Goal: Check status

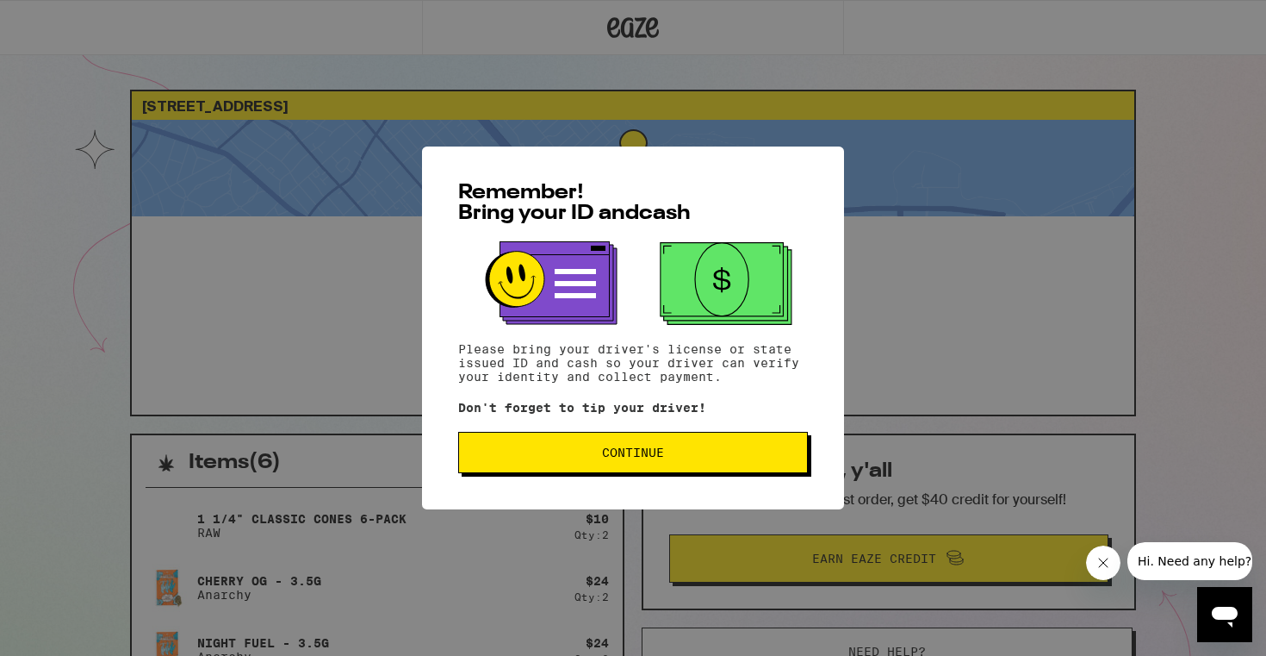
click at [659, 458] on span "Continue" at bounding box center [633, 452] width 62 height 12
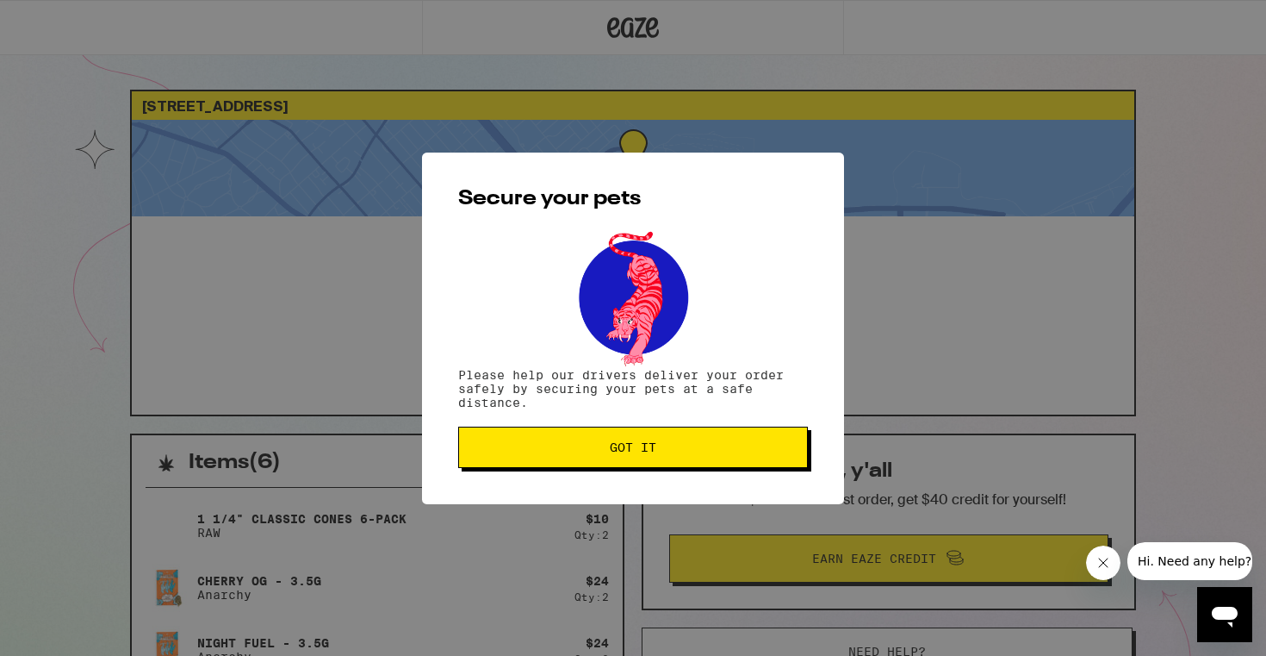
click at [659, 461] on button "Got it" at bounding box center [633, 446] width 350 height 41
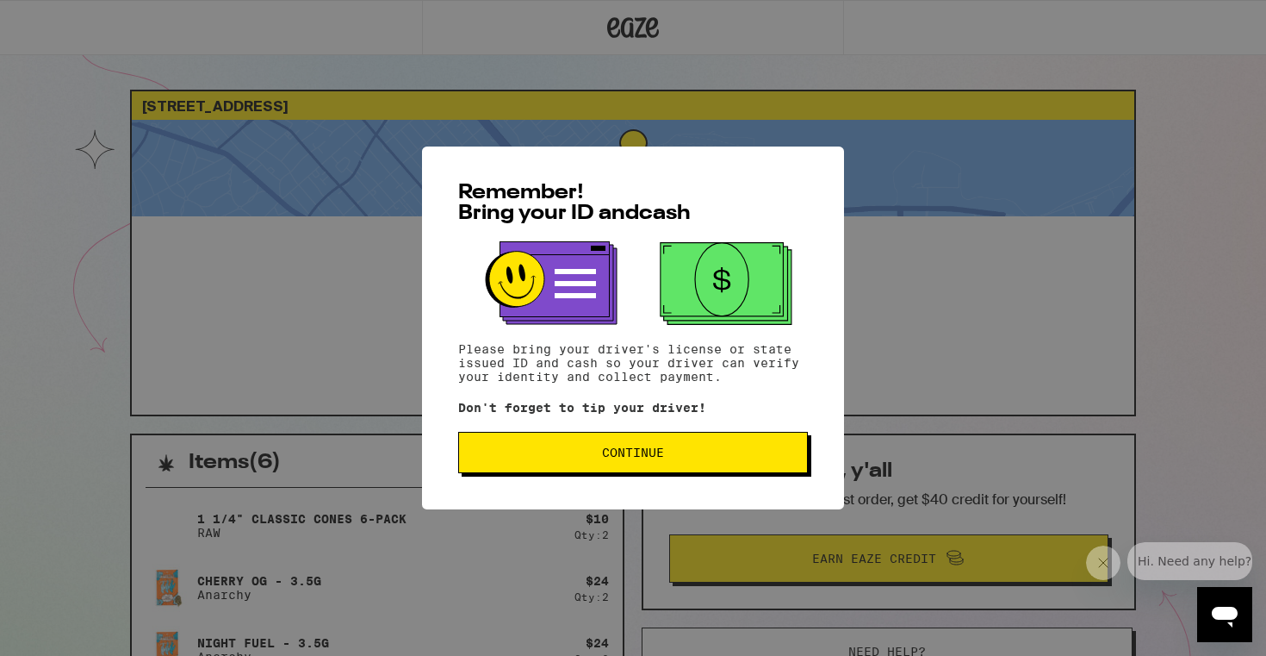
click at [718, 446] on button "Continue" at bounding box center [633, 452] width 350 height 41
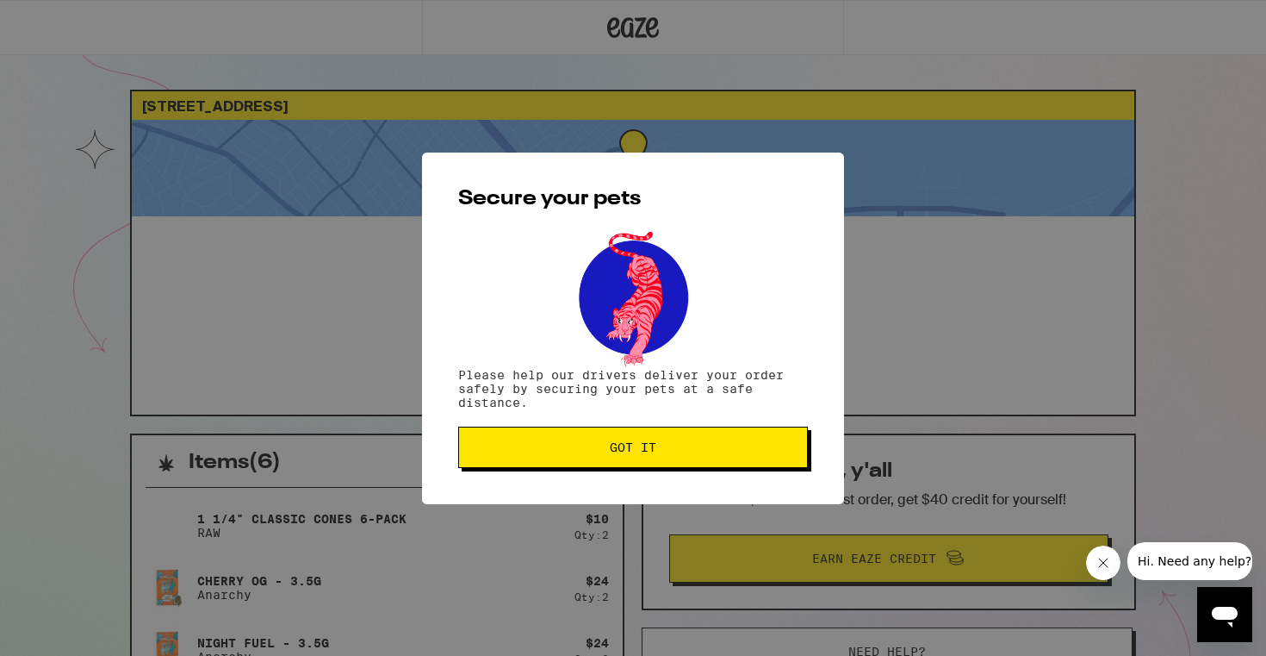
click at [687, 464] on button "Got it" at bounding box center [633, 446] width 350 height 41
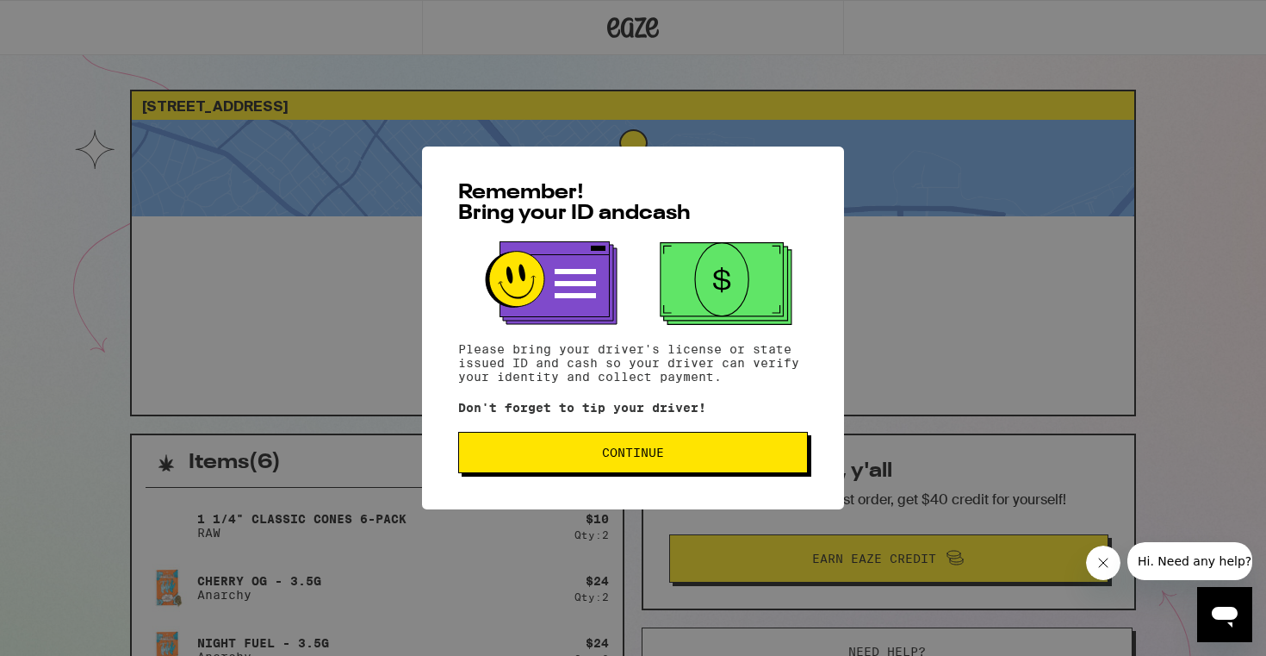
click at [630, 469] on button "Continue" at bounding box center [633, 452] width 350 height 41
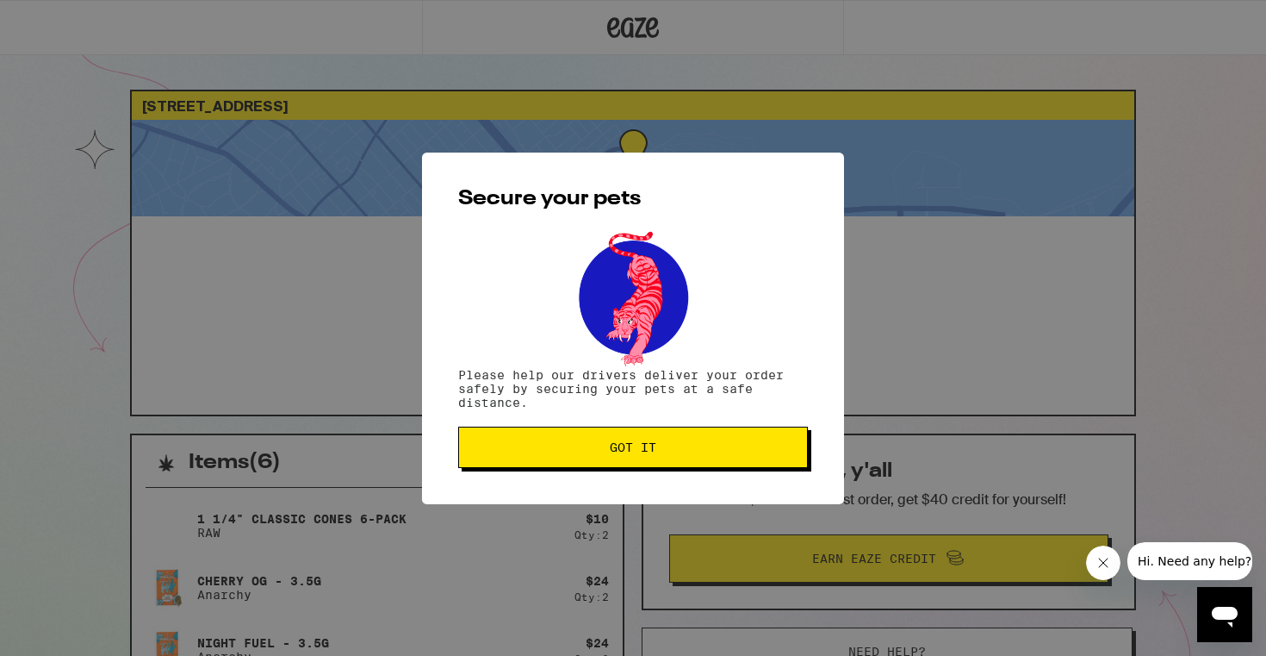
click at [570, 468] on button "Got it" at bounding box center [633, 446] width 350 height 41
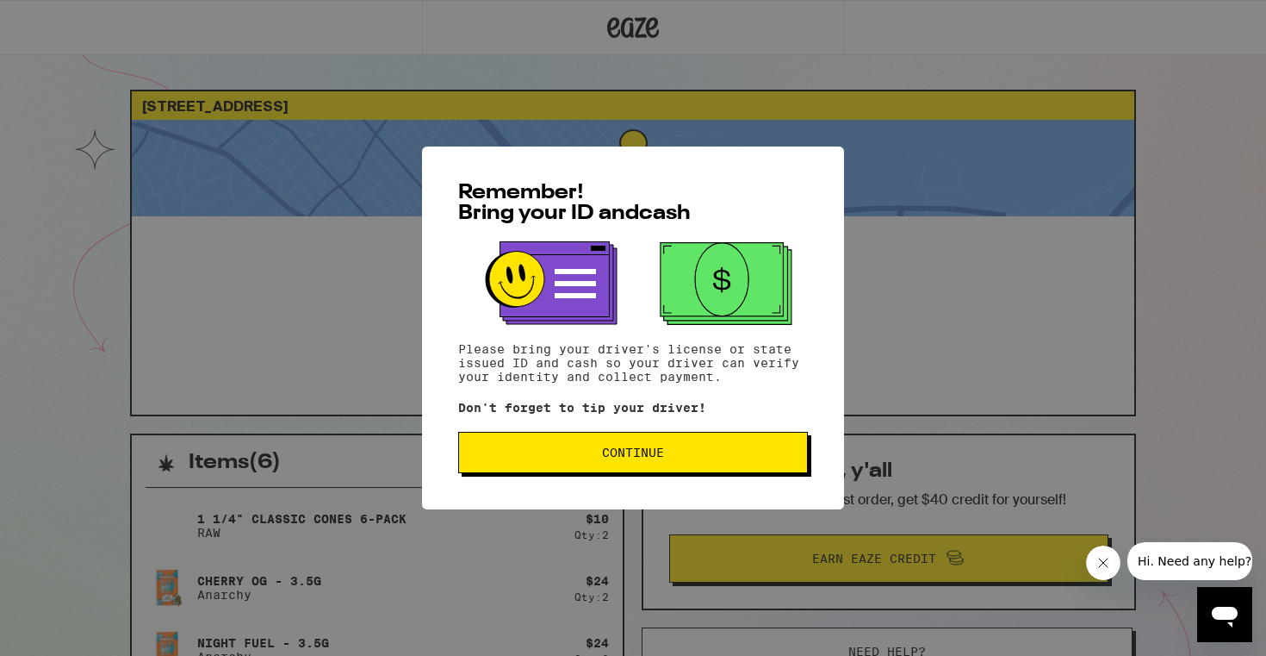
click at [567, 473] on button "Continue" at bounding box center [633, 452] width 350 height 41
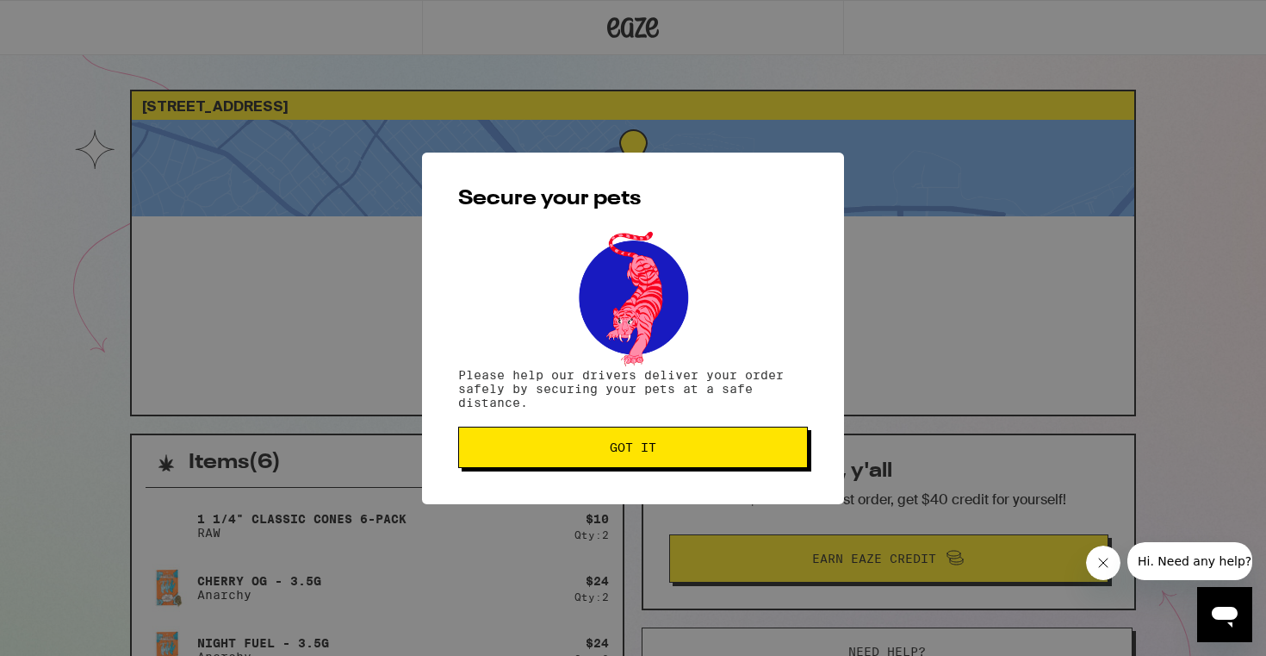
click at [636, 439] on button "Got it" at bounding box center [633, 446] width 350 height 41
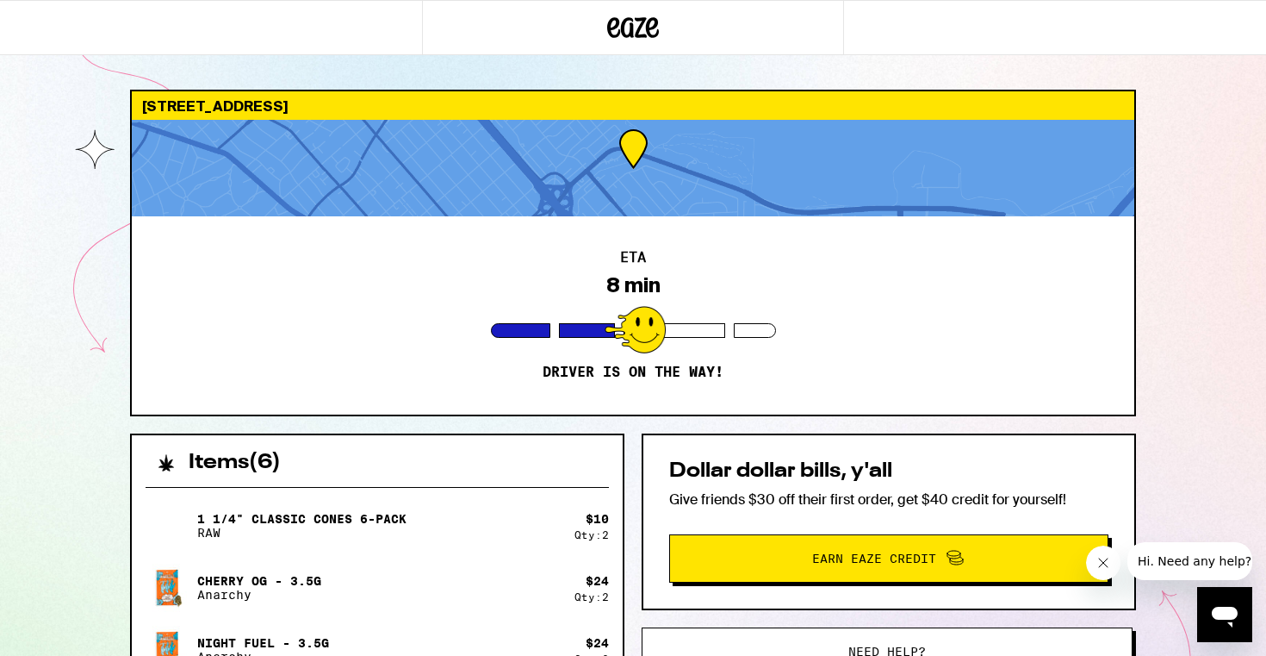
click at [1169, 359] on div "1659 Shoreview Ave San Mateo 94401 ETA 8 min Driver is on the way! Items ( 6 ) …" at bounding box center [633, 469] width 1266 height 939
click at [1227, 432] on div "1659 Shoreview Ave San Mateo 94401 ETA 8 min Driver is on the way! Items ( 6 ) …" at bounding box center [633, 469] width 1266 height 939
click at [1105, 557] on icon "Close message from company" at bounding box center [1104, 563] width 14 height 14
click at [1112, 400] on div "ETA 8 min Driver is on the way!" at bounding box center [633, 315] width 1003 height 198
click at [370, 521] on p "1 1/4" Classic Cones 6-Pack" at bounding box center [301, 519] width 209 height 14
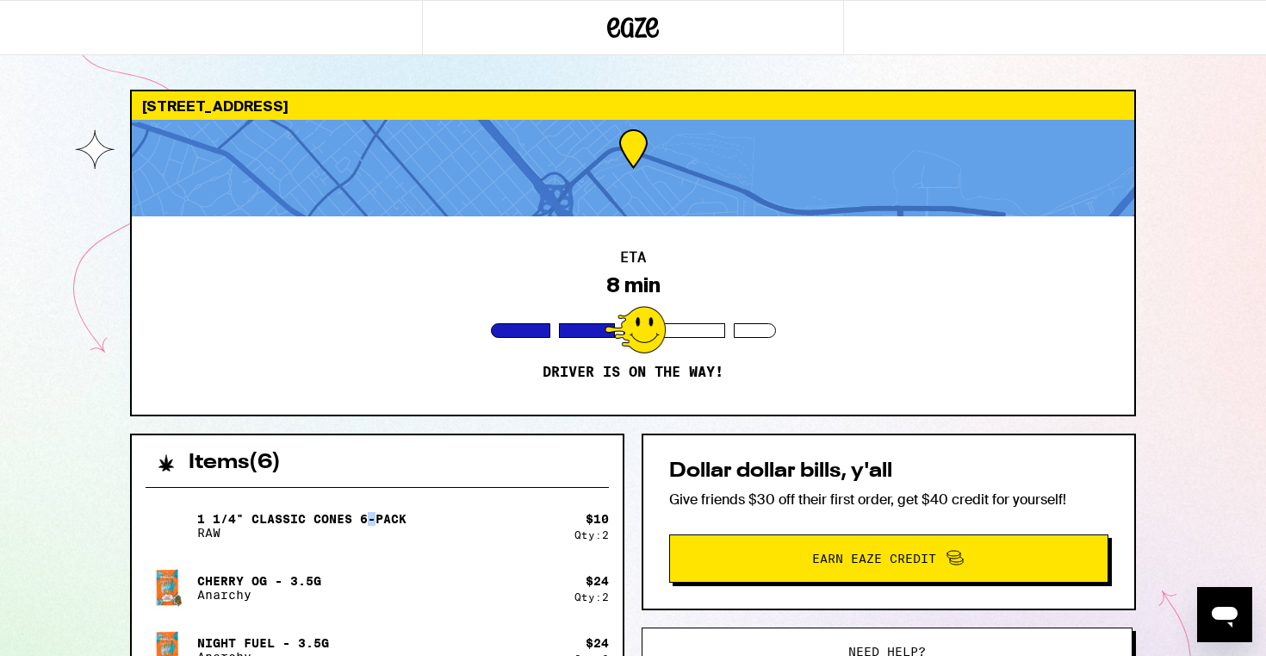
click at [370, 521] on p "1 1/4" Classic Cones 6-Pack" at bounding box center [301, 519] width 209 height 14
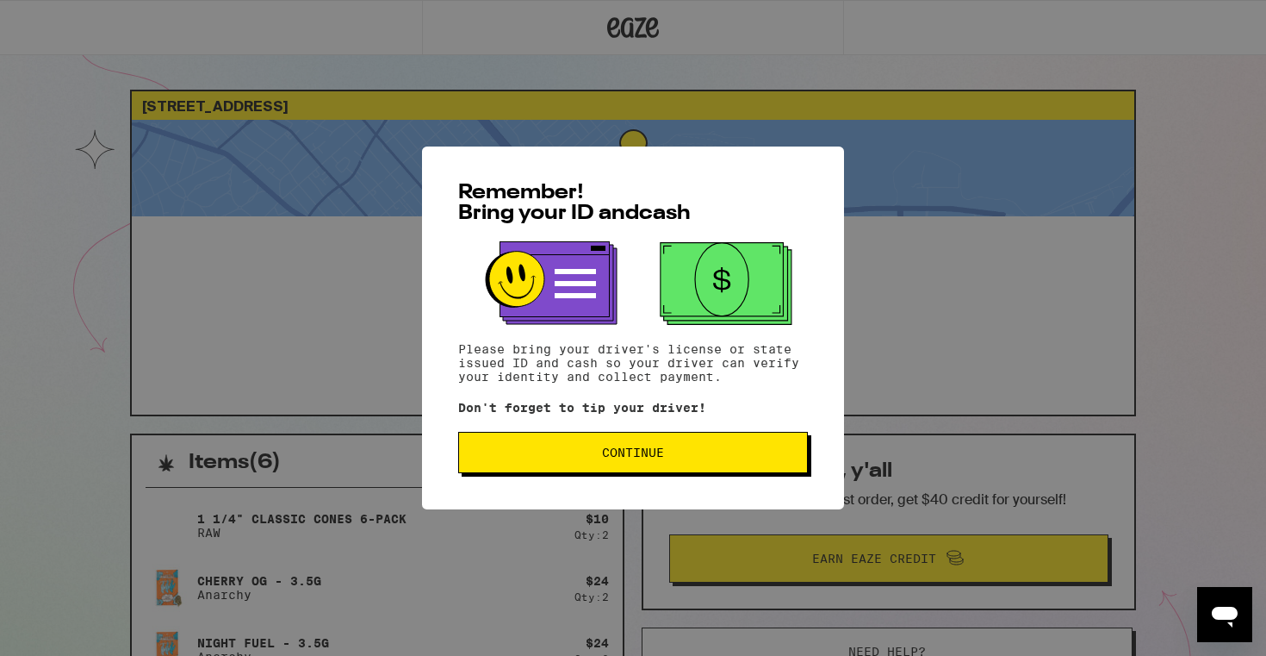
click at [667, 462] on button "Continue" at bounding box center [633, 452] width 350 height 41
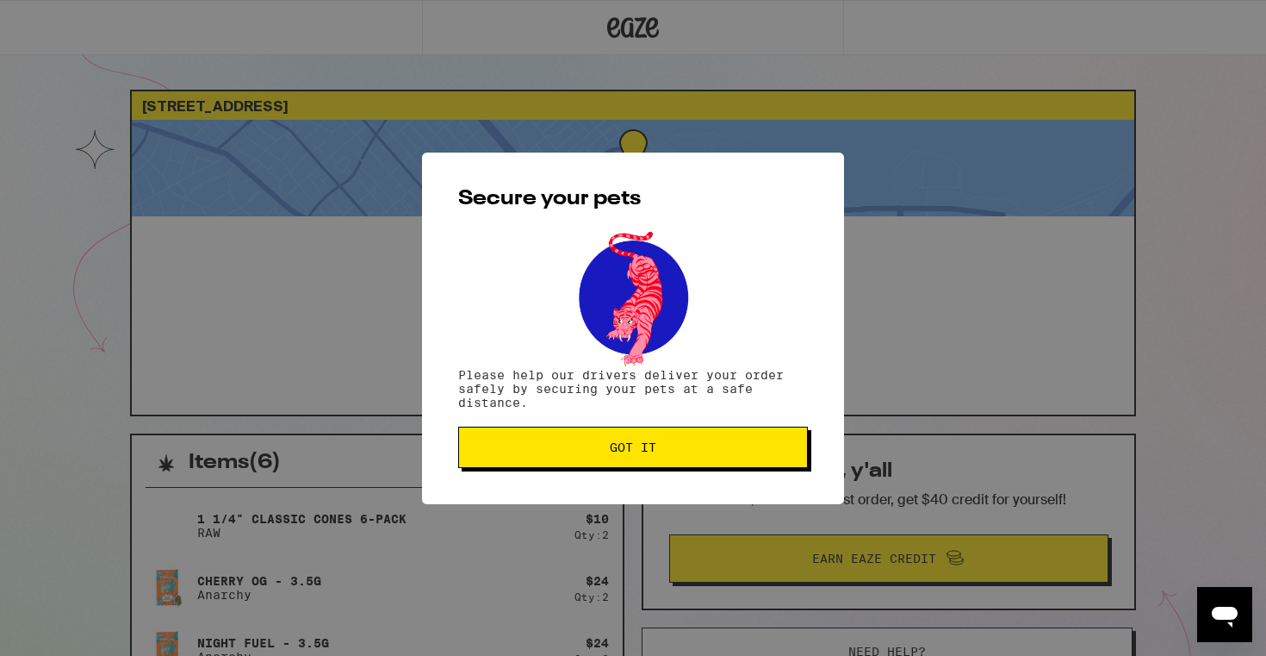
click at [667, 462] on button "Got it" at bounding box center [633, 446] width 350 height 41
